Goal: Task Accomplishment & Management: Use online tool/utility

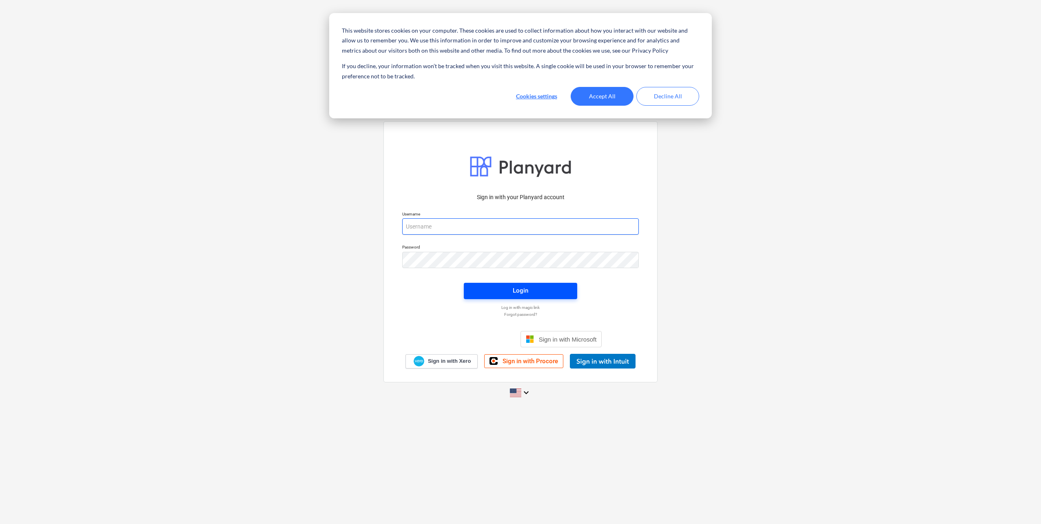
type input "[EMAIL_ADDRESS][DOMAIN_NAME]"
click at [505, 295] on span "Login" at bounding box center [520, 290] width 94 height 11
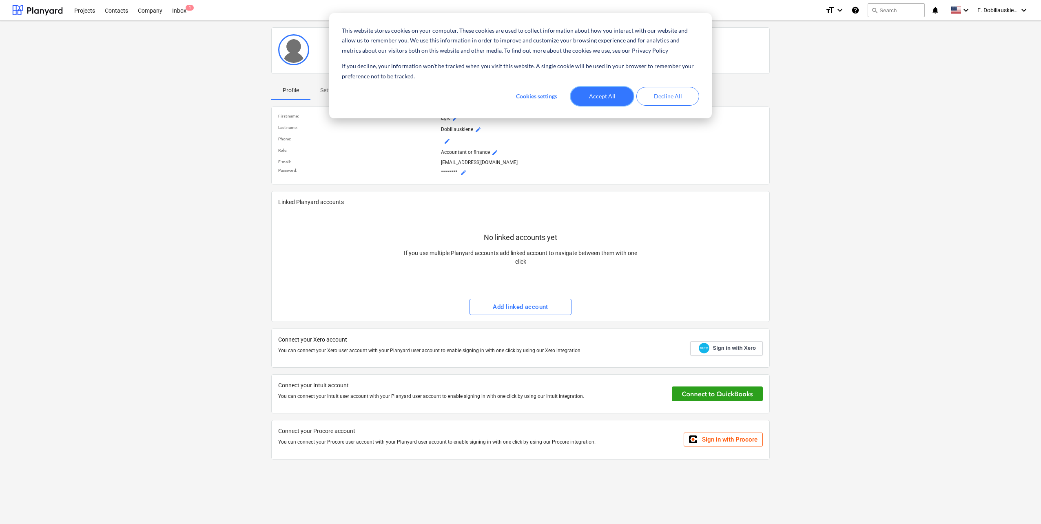
click at [607, 91] on button "Accept All" at bounding box center [601, 96] width 63 height 19
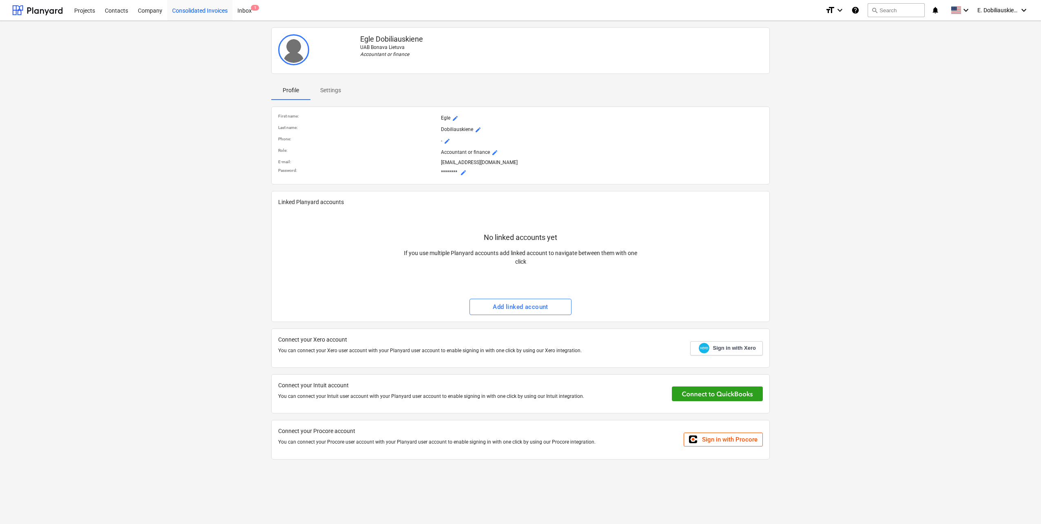
click at [206, 10] on div "Consolidated Invoices" at bounding box center [199, 10] width 65 height 21
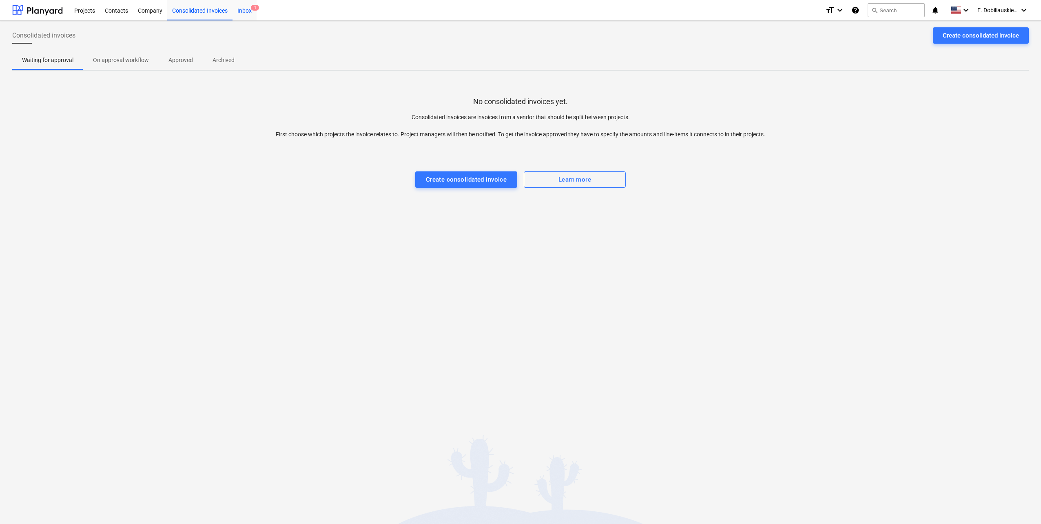
click at [244, 12] on div "Inbox 1" at bounding box center [244, 10] width 24 height 21
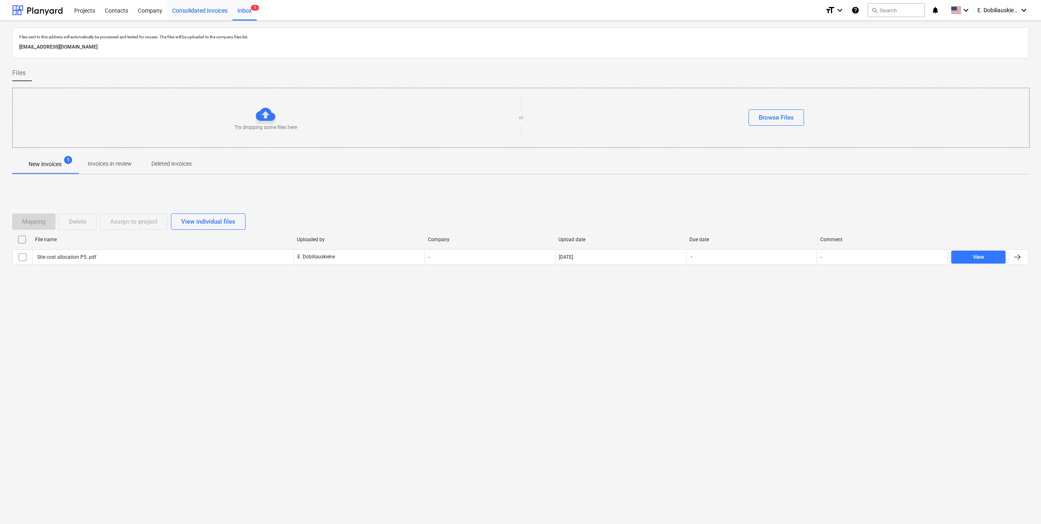
click at [203, 13] on div "Consolidated Invoices" at bounding box center [199, 10] width 65 height 21
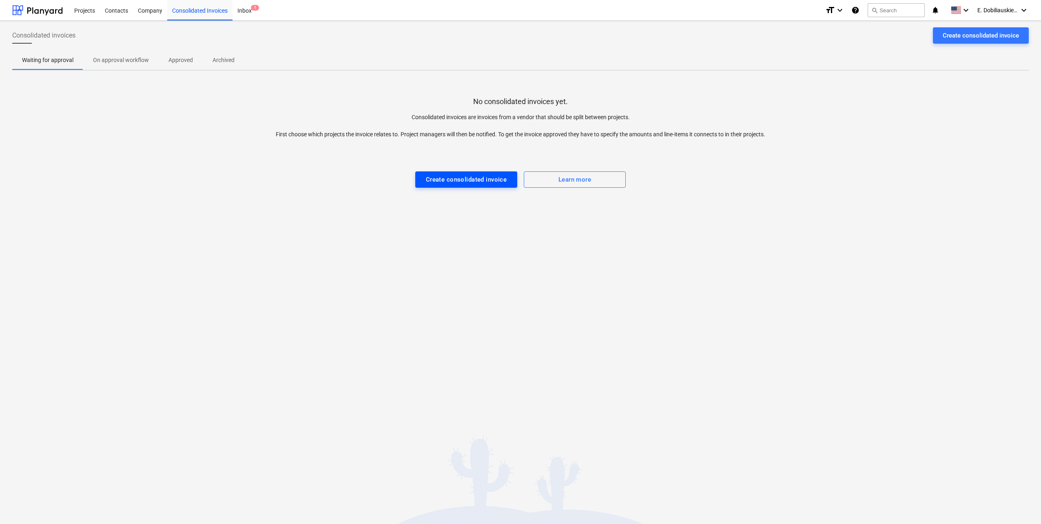
click at [476, 176] on div "Create consolidated invoice" at bounding box center [466, 179] width 81 height 11
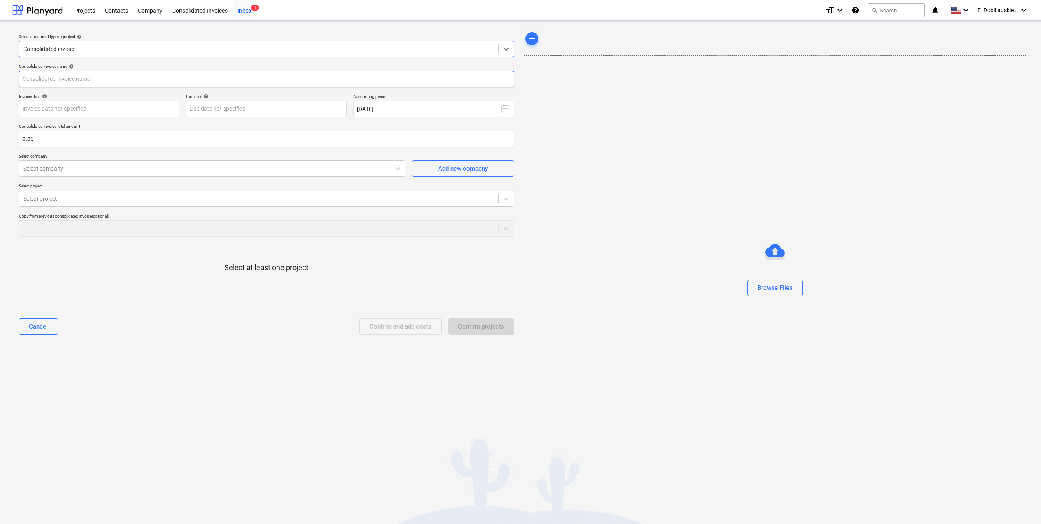
type input "Site cost allocation P8.pdf"
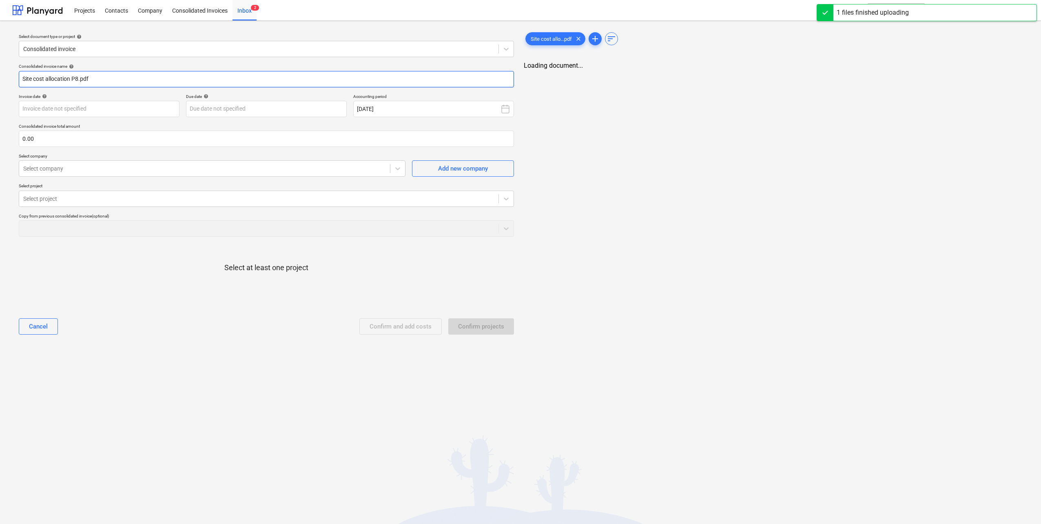
click at [133, 75] on input "Site cost allocation P8.pdf" at bounding box center [266, 79] width 495 height 16
click at [126, 112] on body "This website stores cookies on your computer. These cookies are used to collect…" at bounding box center [519, 262] width 1038 height 524
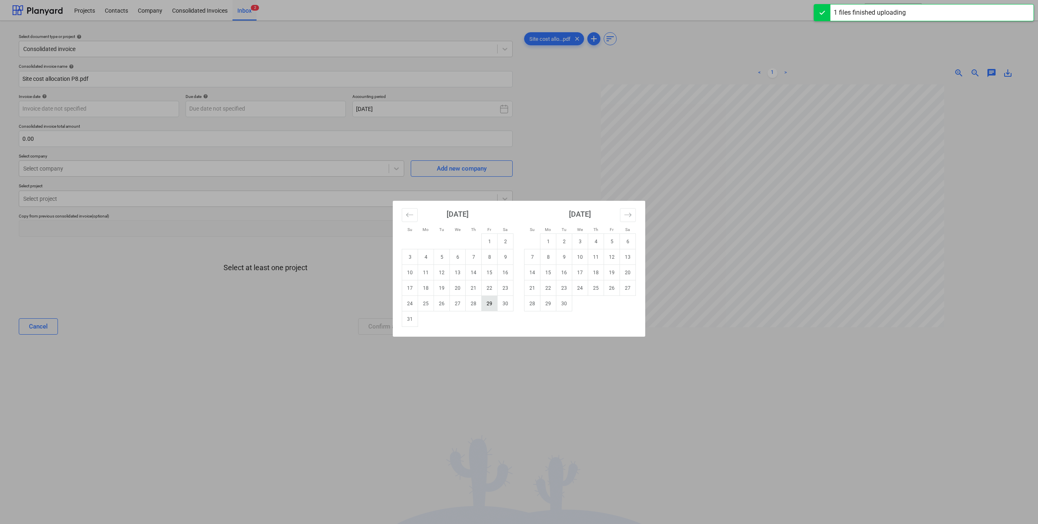
click at [484, 306] on td "29" at bounding box center [490, 303] width 16 height 15
type input "[DATE]"
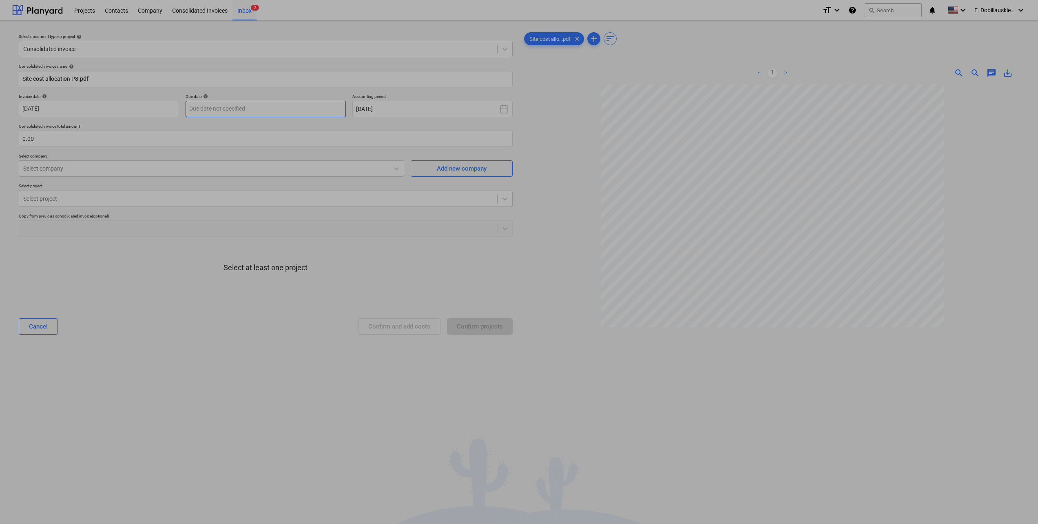
click at [294, 112] on body "This website stores cookies on your computer. These cookies are used to collect…" at bounding box center [519, 262] width 1038 height 524
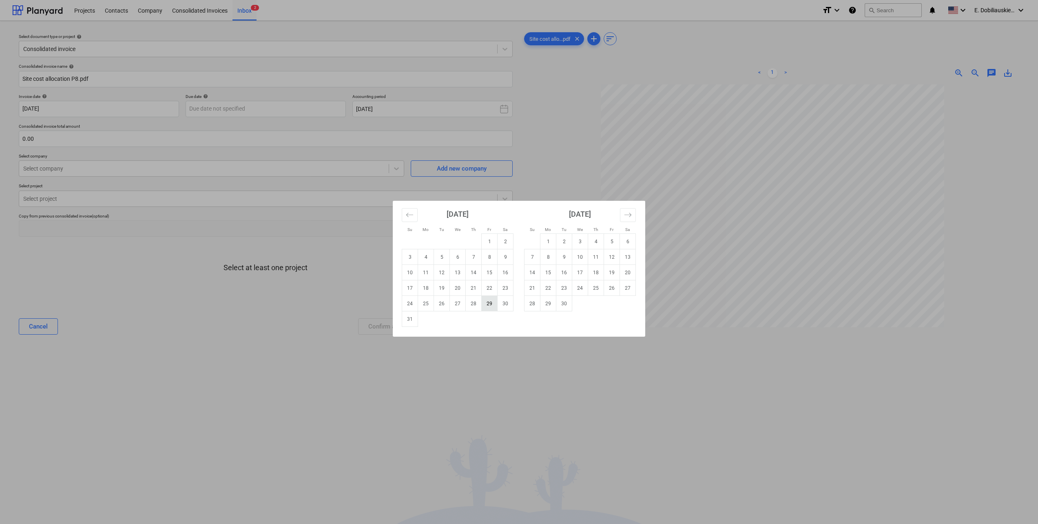
click at [488, 299] on td "29" at bounding box center [490, 303] width 16 height 15
type input "[DATE]"
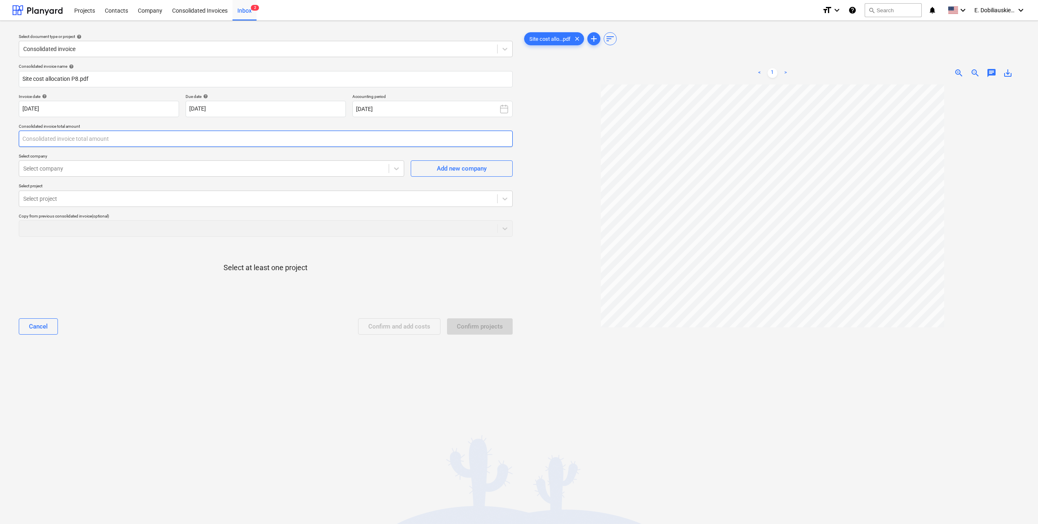
click at [97, 142] on input "text" at bounding box center [266, 138] width 494 height 16
type input "0.00"
drag, startPoint x: 57, startPoint y: 137, endPoint x: -62, endPoint y: 139, distance: 119.1
click at [0, 139] on html "This website stores cookies on your computer. These cookies are used to collect…" at bounding box center [519, 262] width 1038 height 524
type input "37,276.27"
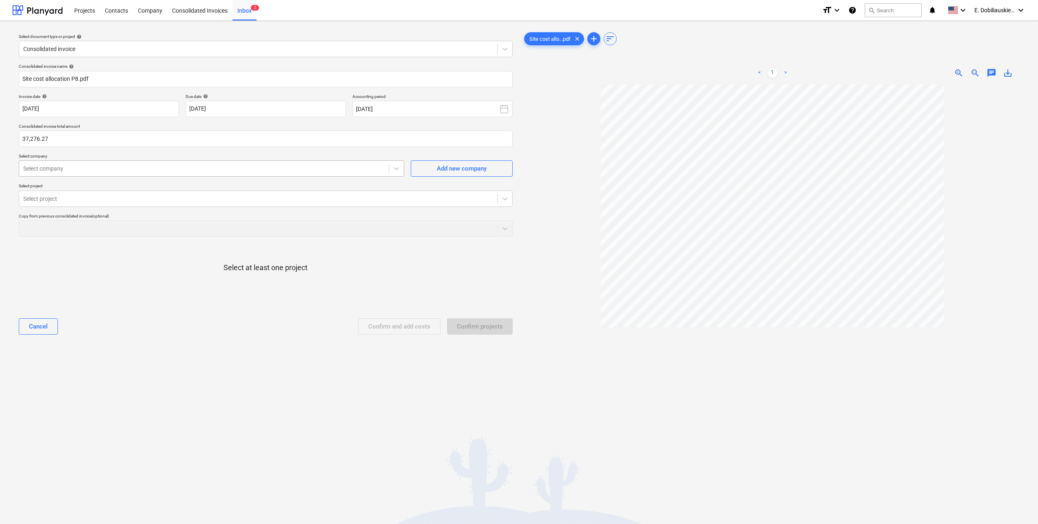
click at [148, 167] on div at bounding box center [203, 168] width 361 height 8
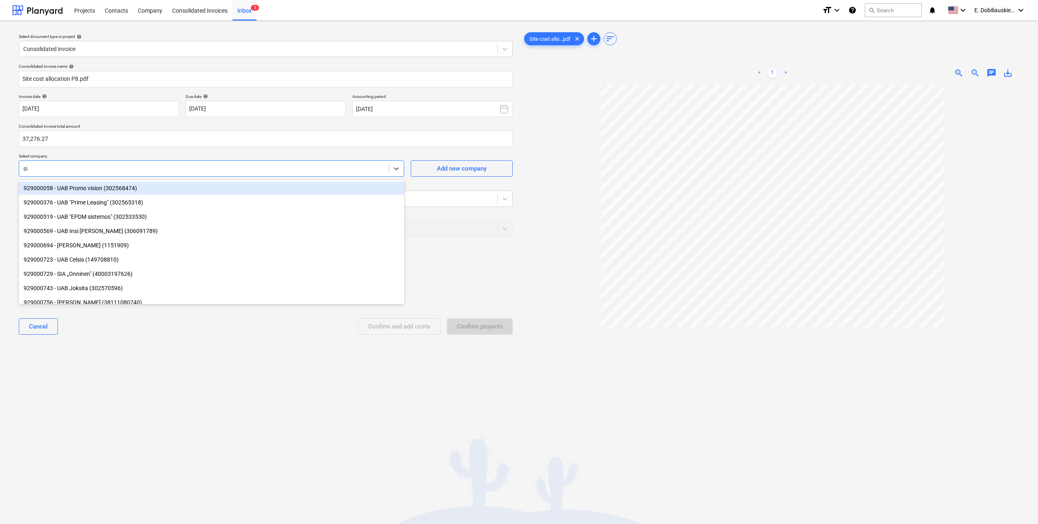
type input "sit"
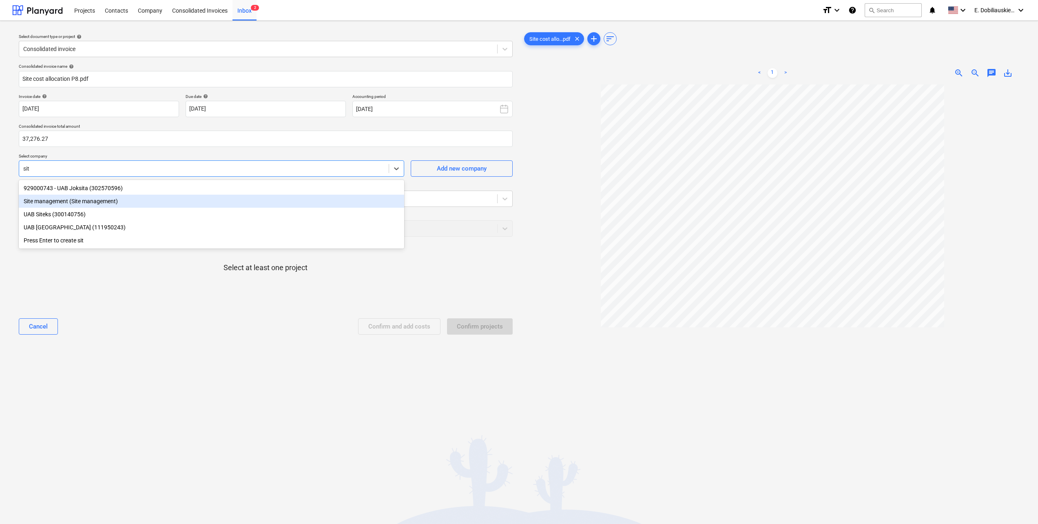
click at [106, 201] on div "Site management (Site management)" at bounding box center [211, 200] width 385 height 13
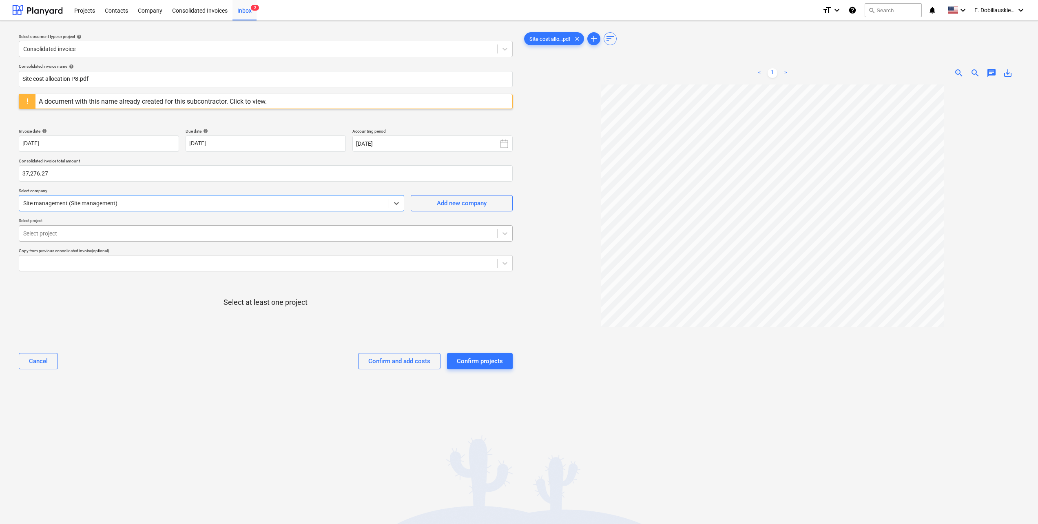
click at [107, 234] on div at bounding box center [258, 233] width 470 height 8
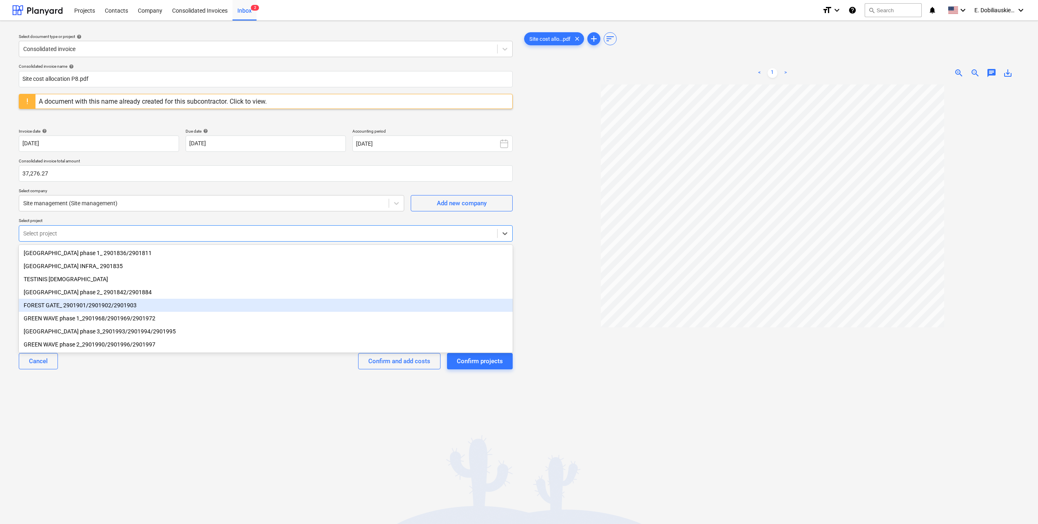
click at [126, 308] on div "FOREST GATE_ 2901901/2901902/2901903" at bounding box center [266, 304] width 494 height 13
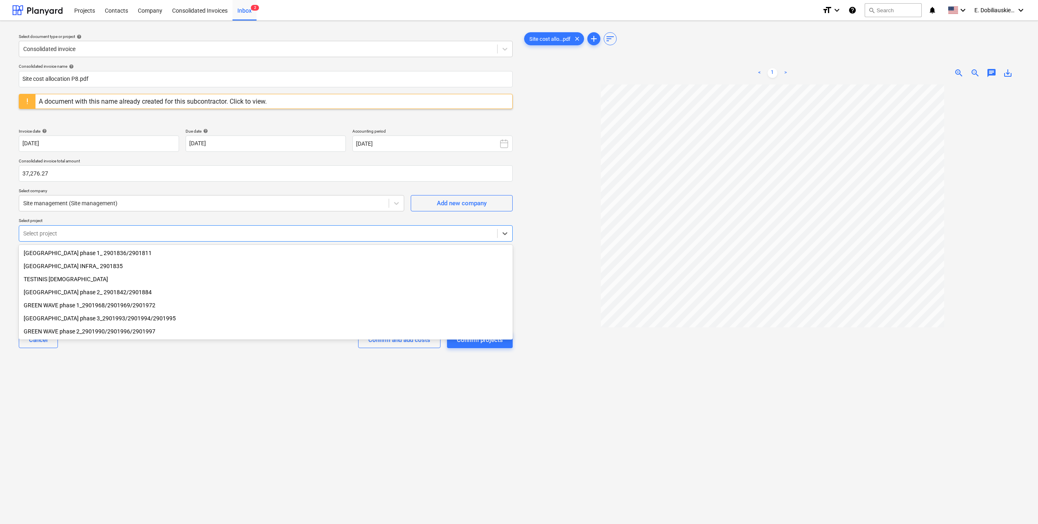
click at [145, 307] on div "GREEN WAVE phase 1_2901968/2901969/2901972" at bounding box center [266, 304] width 494 height 13
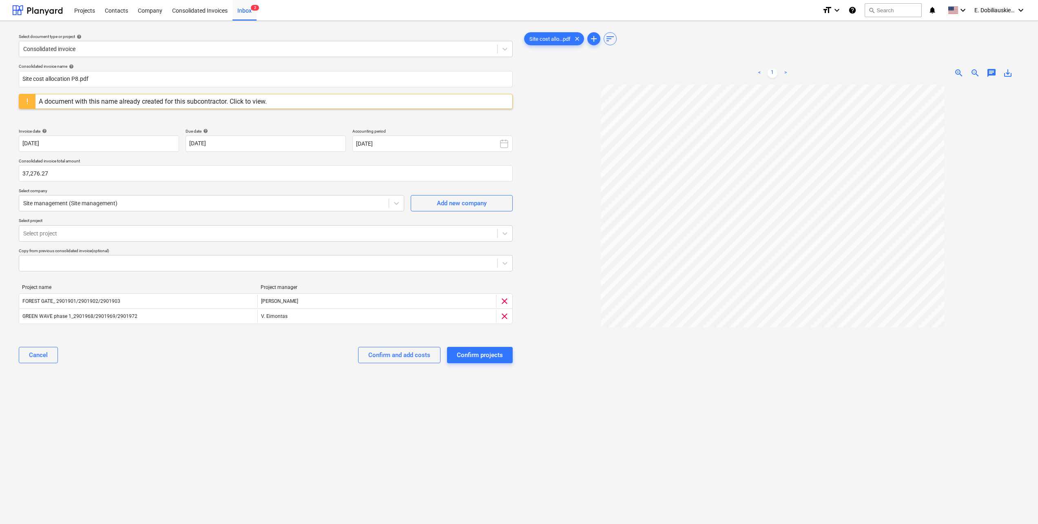
click at [493, 404] on div "Select document type or project help Consolidated invoice Consolidated invoice …" at bounding box center [265, 307] width 507 height 561
click at [481, 361] on button "Confirm projects" at bounding box center [480, 355] width 66 height 16
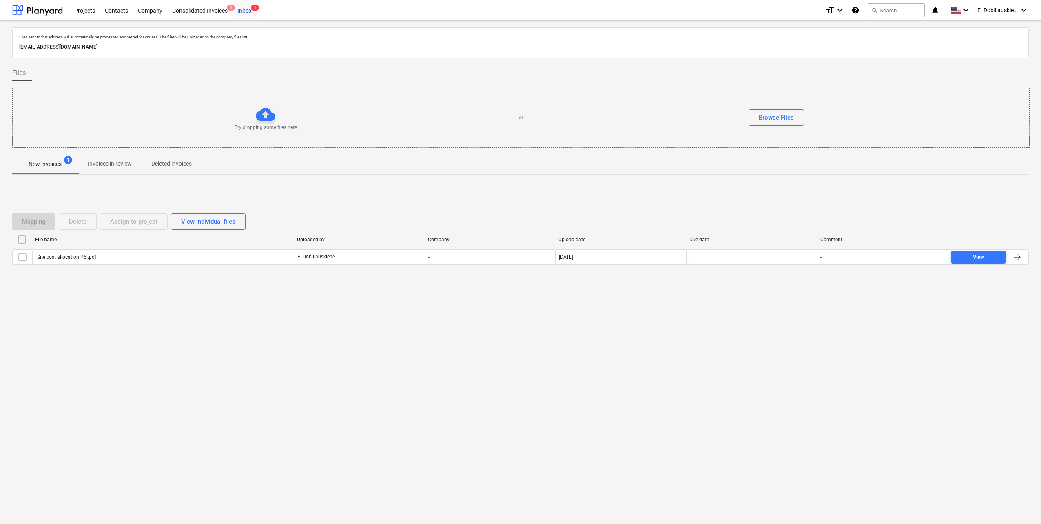
drag, startPoint x: 347, startPoint y: 461, endPoint x: 327, endPoint y: 443, distance: 27.1
click at [347, 461] on div "Files sent to this address will automatically be processed and tested for virus…" at bounding box center [520, 272] width 1041 height 503
drag, startPoint x: 845, startPoint y: 377, endPoint x: 495, endPoint y: 237, distance: 377.1
click at [796, 360] on div "Files sent to this address will automatically be processed and tested for virus…" at bounding box center [520, 272] width 1041 height 503
click at [170, 7] on div "Consolidated Invoices 1" at bounding box center [199, 10] width 65 height 21
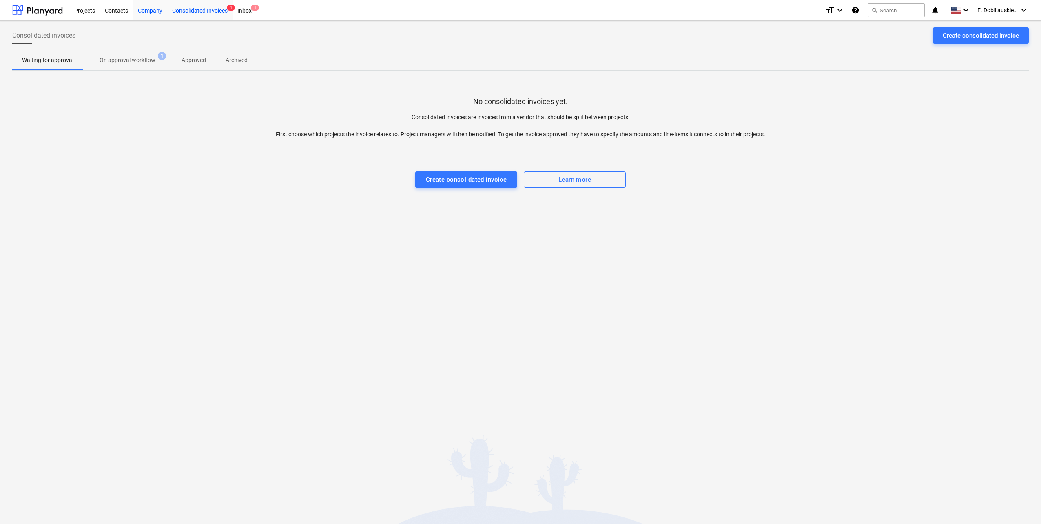
click at [151, 8] on div "Company" at bounding box center [150, 10] width 34 height 21
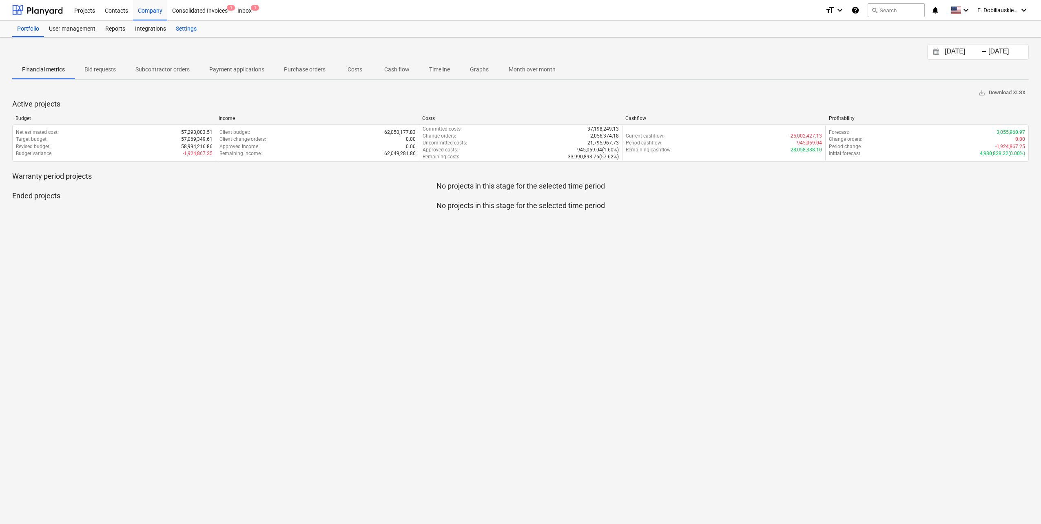
click at [181, 31] on div "Settings" at bounding box center [186, 29] width 31 height 16
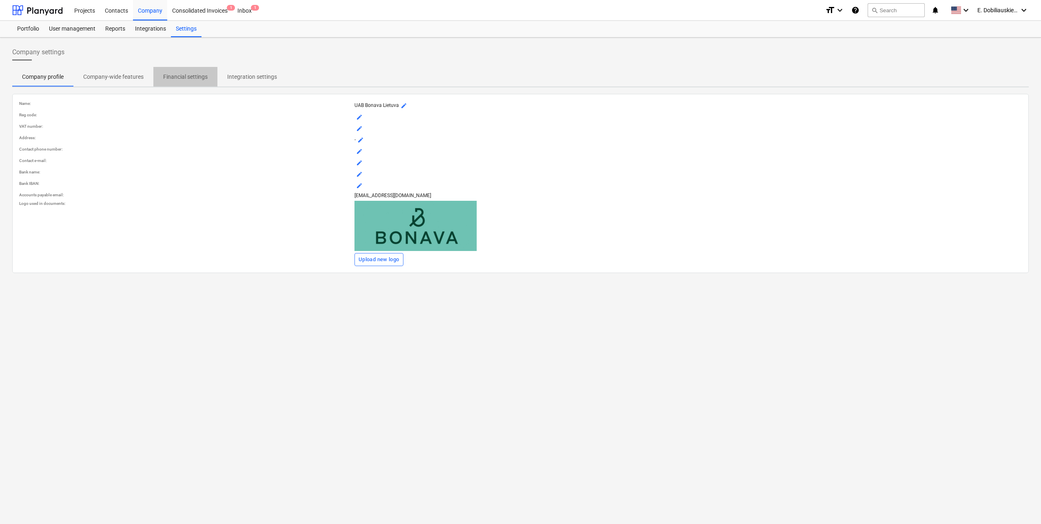
click at [193, 80] on p "Financial settings" at bounding box center [185, 77] width 44 height 9
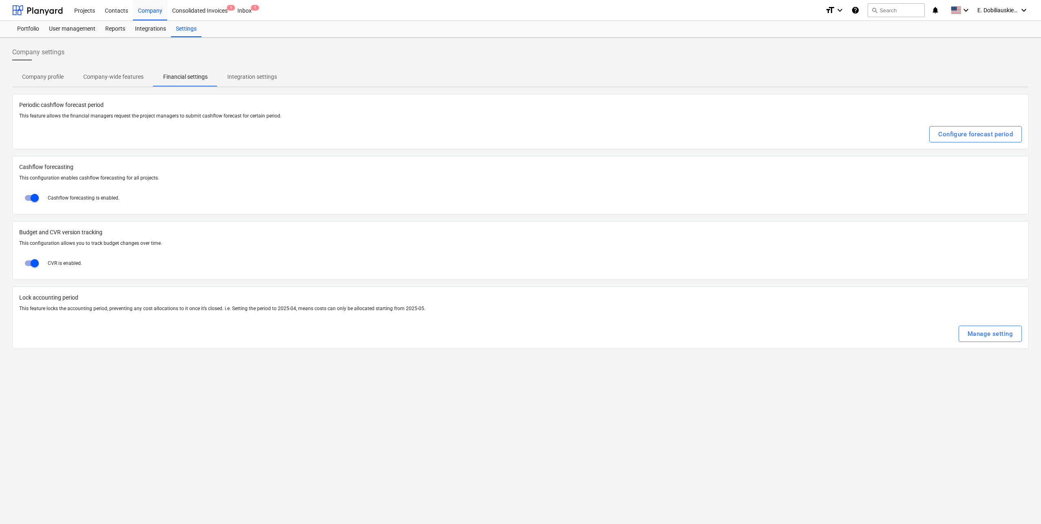
click at [979, 338] on div "Manage setting" at bounding box center [989, 333] width 45 height 11
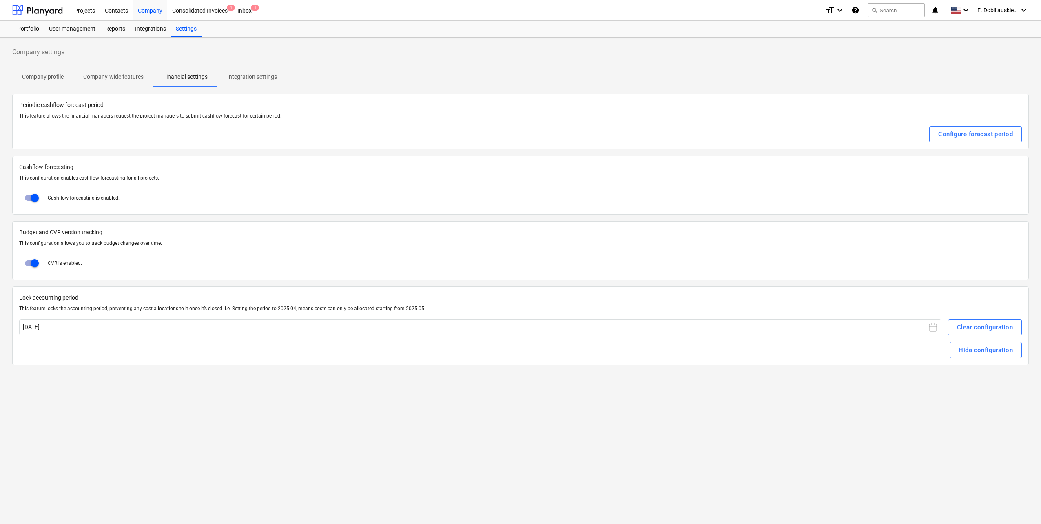
click at [228, 424] on div "Company settings Company profile Company-wide features Financial settings Integ…" at bounding box center [520, 281] width 1041 height 486
